Goal: Task Accomplishment & Management: Complete application form

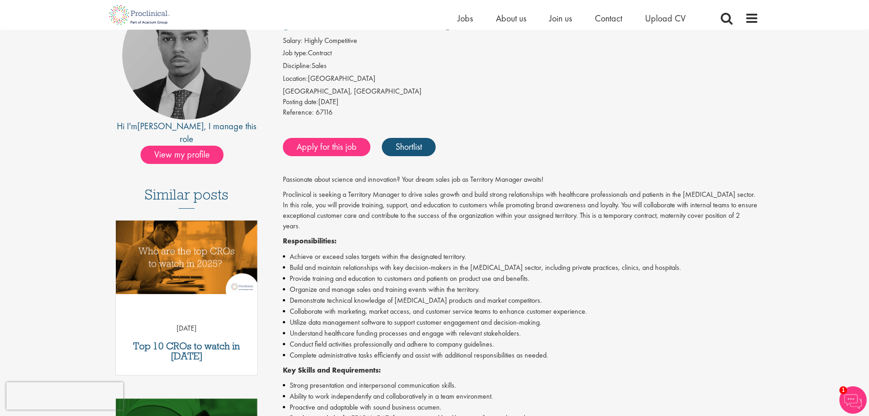
scroll to position [112, 0]
click at [339, 137] on link "Apply for this job" at bounding box center [327, 146] width 88 height 18
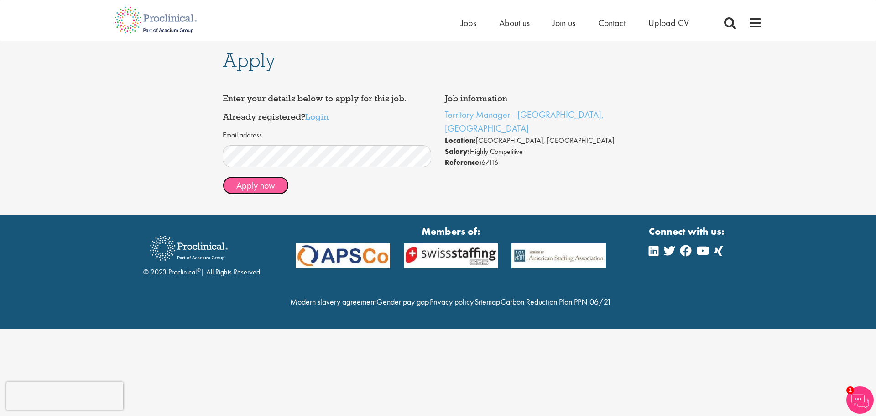
click at [283, 187] on button "Apply now" at bounding box center [256, 185] width 66 height 18
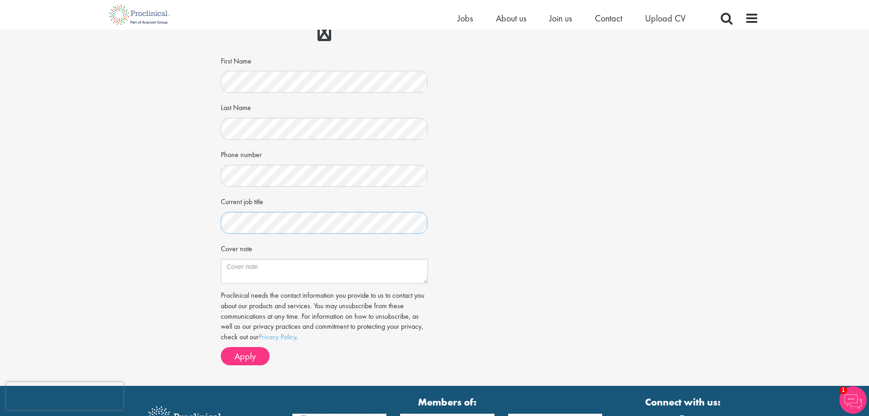
scroll to position [129, 0]
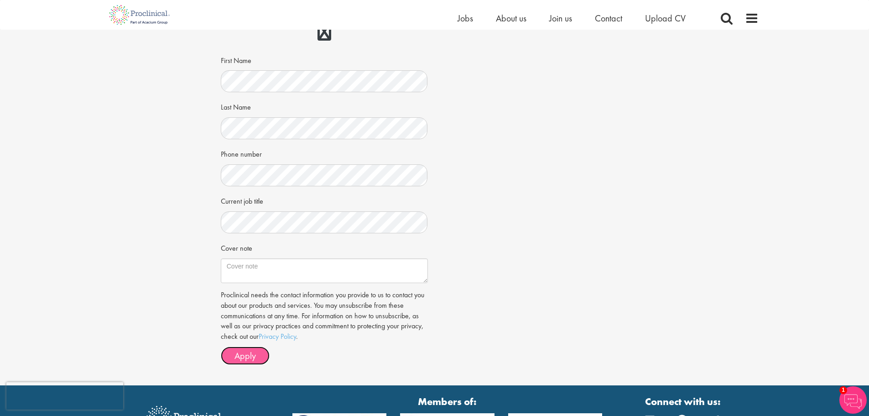
click at [251, 361] on button "Apply" at bounding box center [245, 355] width 49 height 18
